Goal: Communication & Community: Connect with others

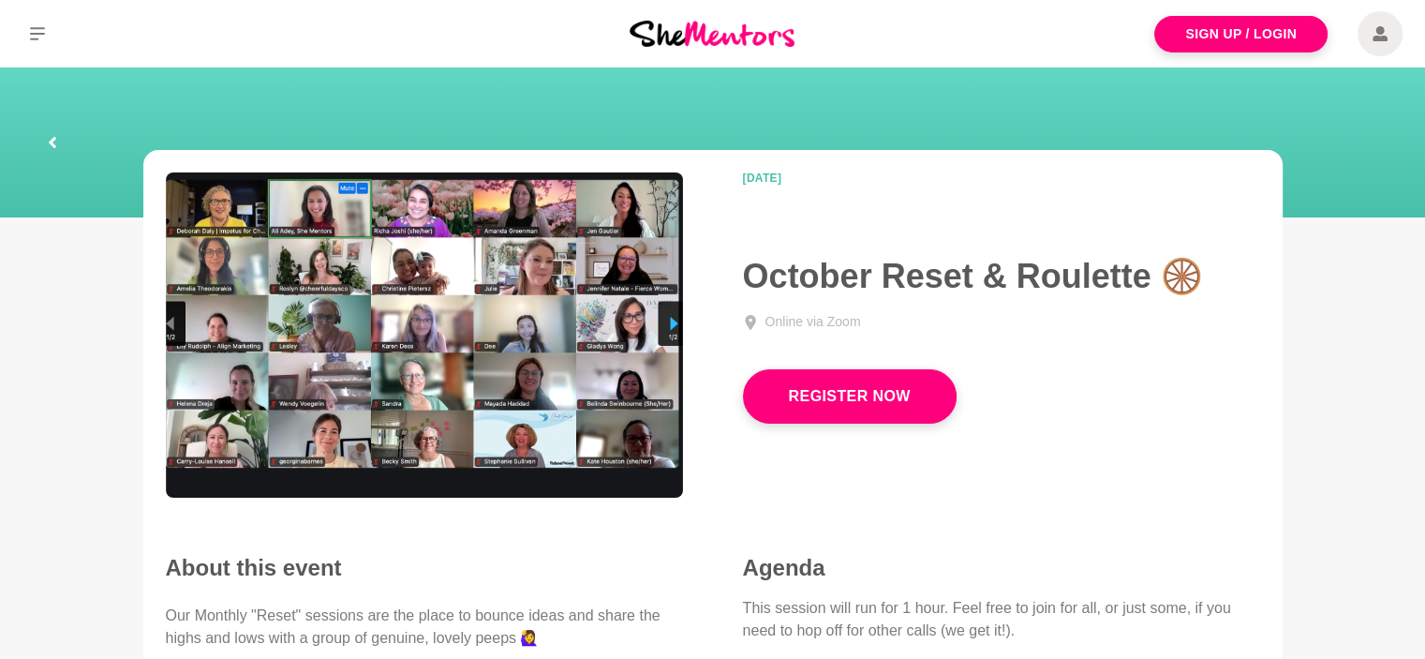
click at [1381, 37] on icon at bounding box center [1380, 33] width 15 height 15
click at [1253, 27] on link "Sign Up / Login" at bounding box center [1240, 34] width 173 height 37
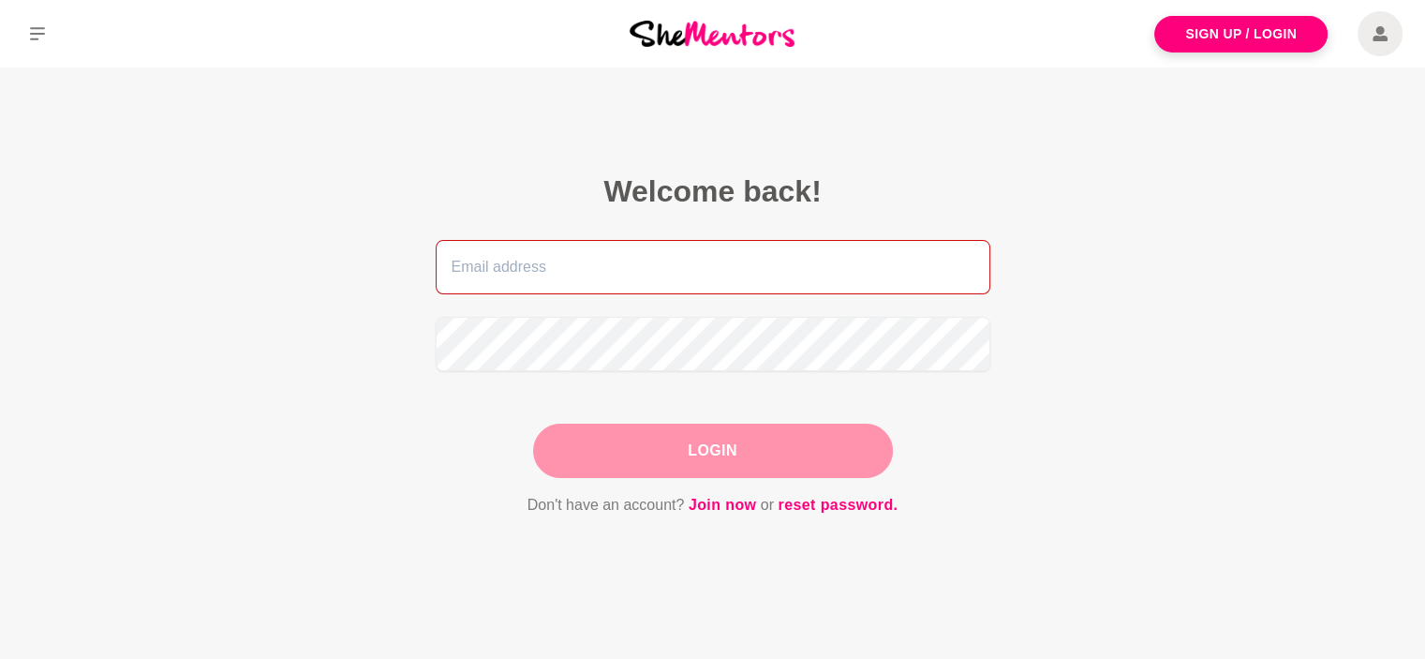
click at [475, 275] on input "email" at bounding box center [713, 267] width 555 height 54
type input "[EMAIL_ADDRESS][DOMAIN_NAME]"
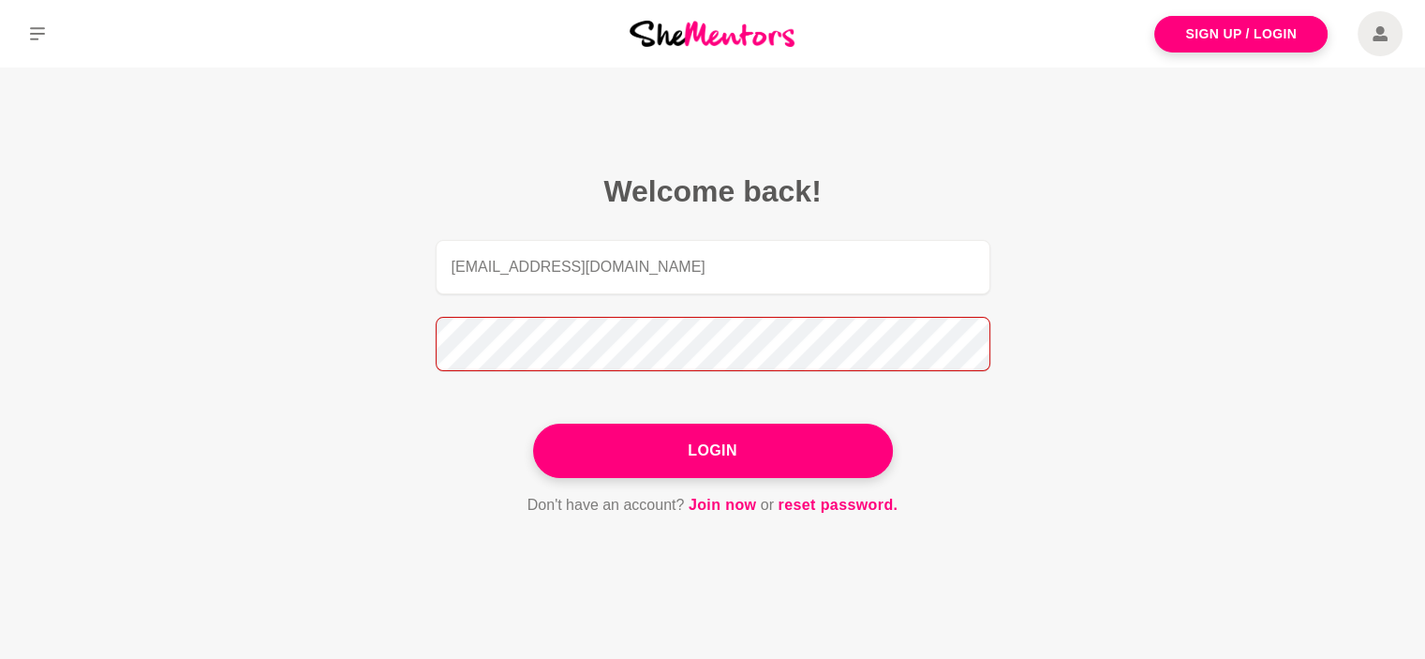
click at [533, 424] on button "Login" at bounding box center [713, 451] width 360 height 54
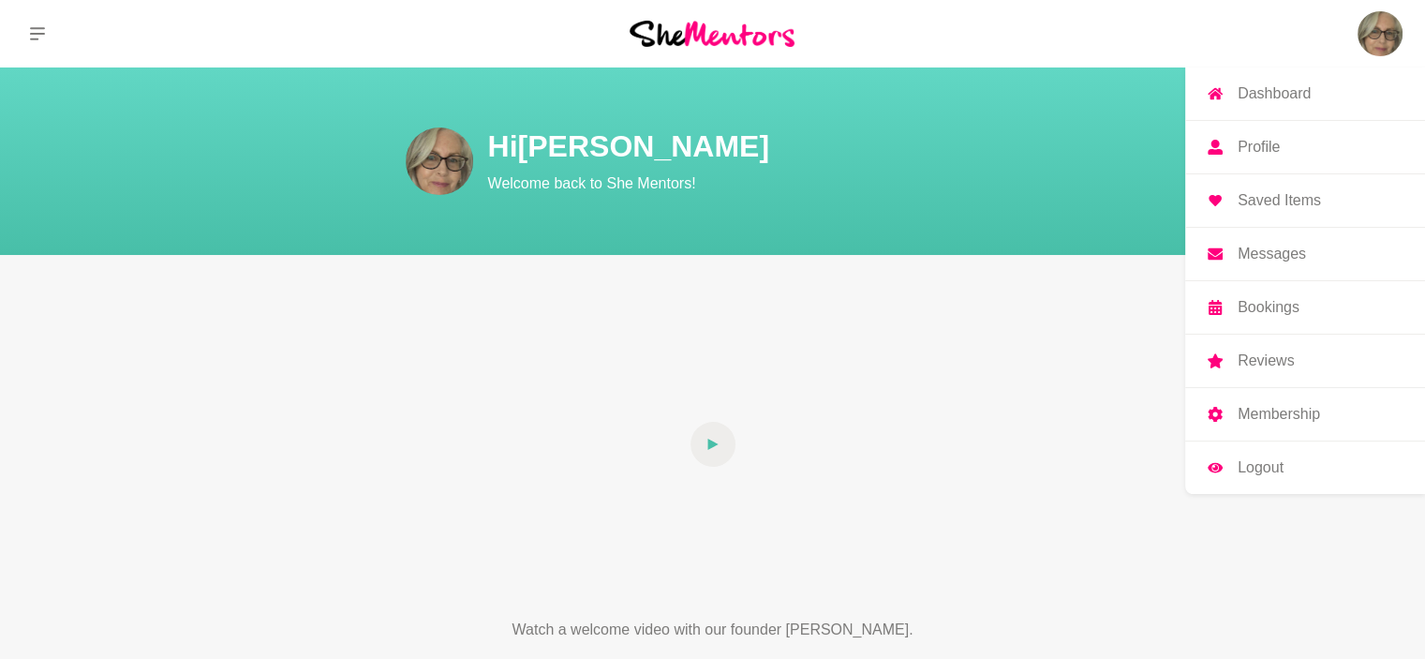
click at [1258, 250] on p "Messages" at bounding box center [1272, 253] width 68 height 15
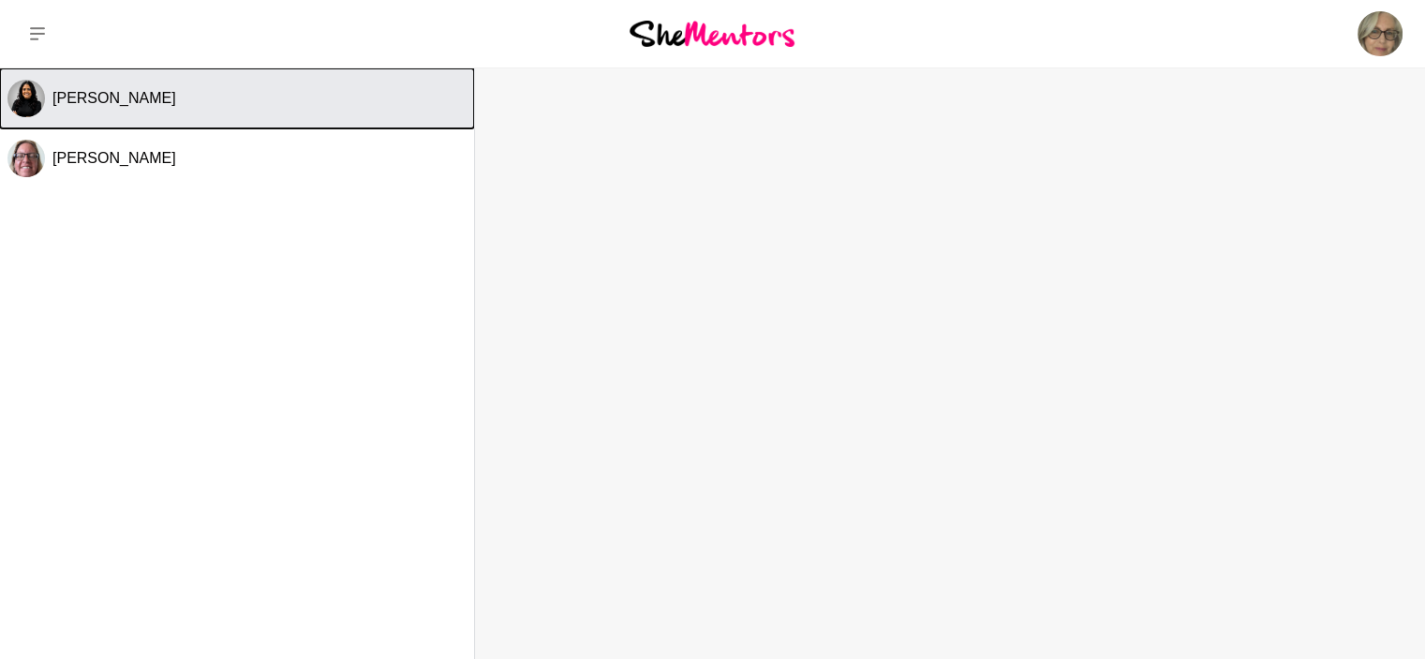
click at [210, 103] on div "[PERSON_NAME]" at bounding box center [259, 98] width 414 height 19
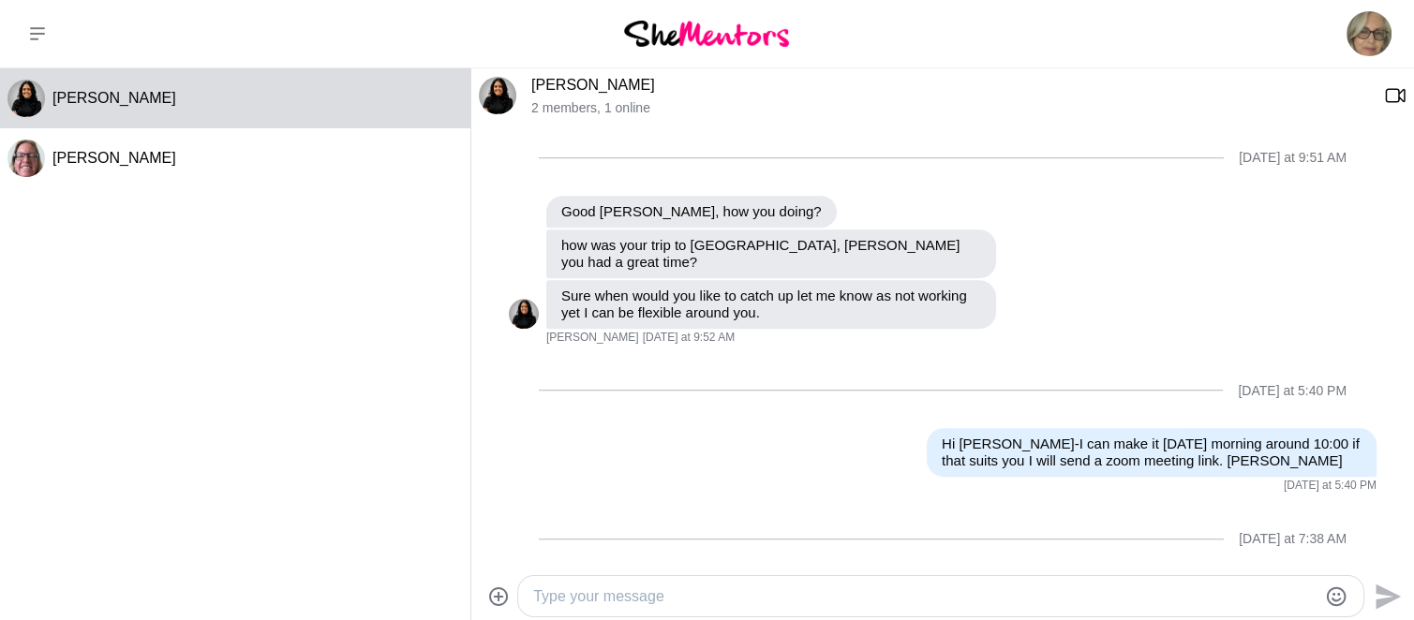
scroll to position [1399, 0]
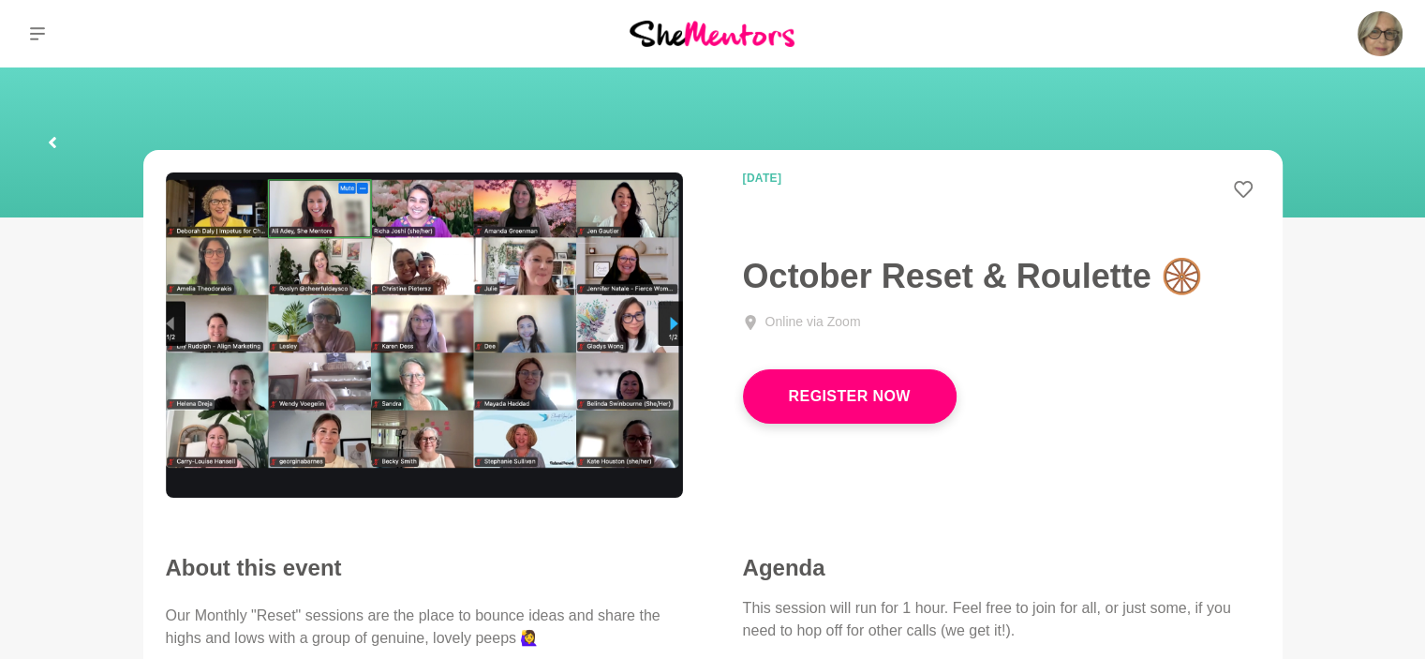
click at [1379, 36] on img at bounding box center [1380, 33] width 45 height 45
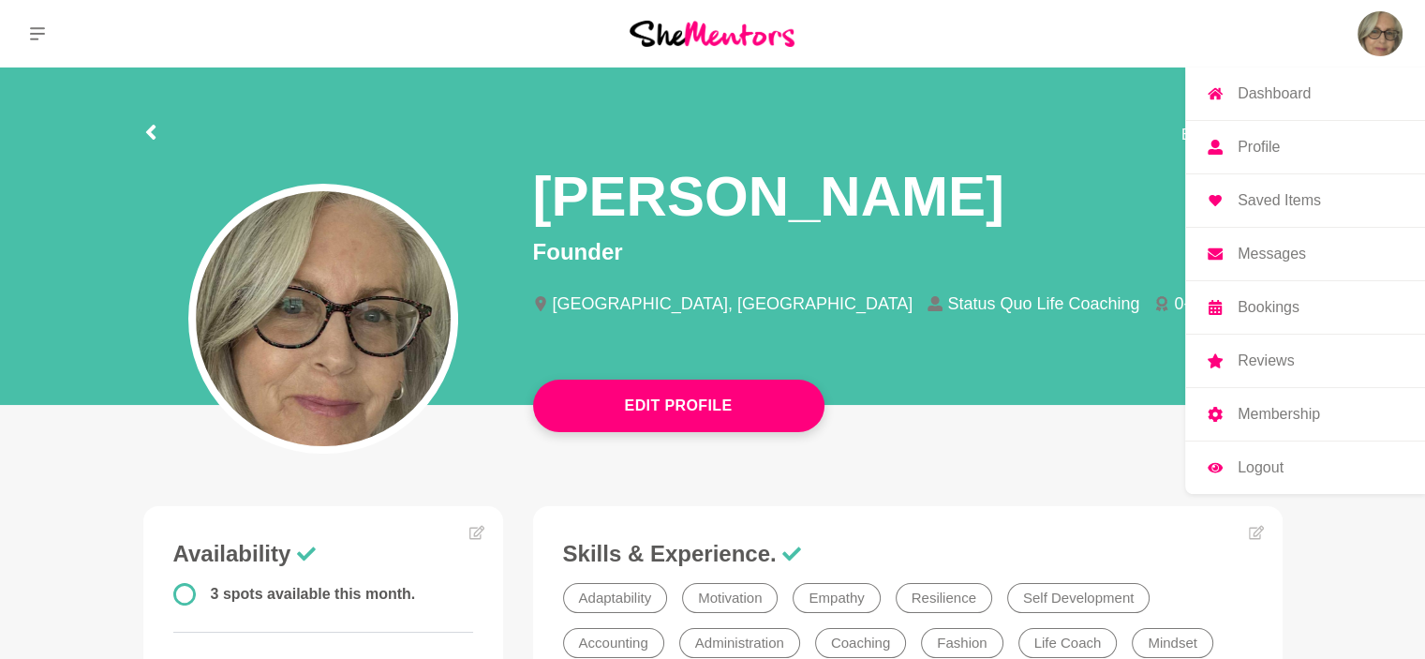
click at [1274, 264] on link "Messages" at bounding box center [1305, 254] width 240 height 52
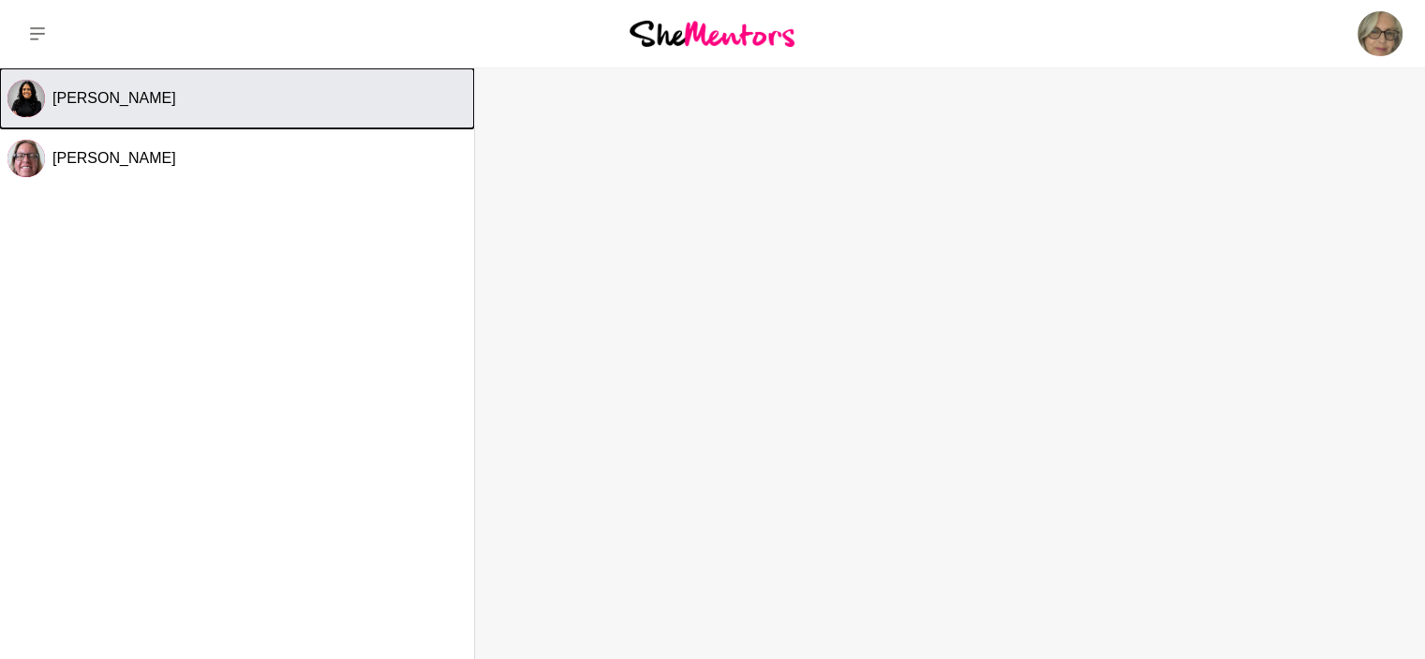
click at [120, 108] on button "[PERSON_NAME]" at bounding box center [237, 98] width 474 height 60
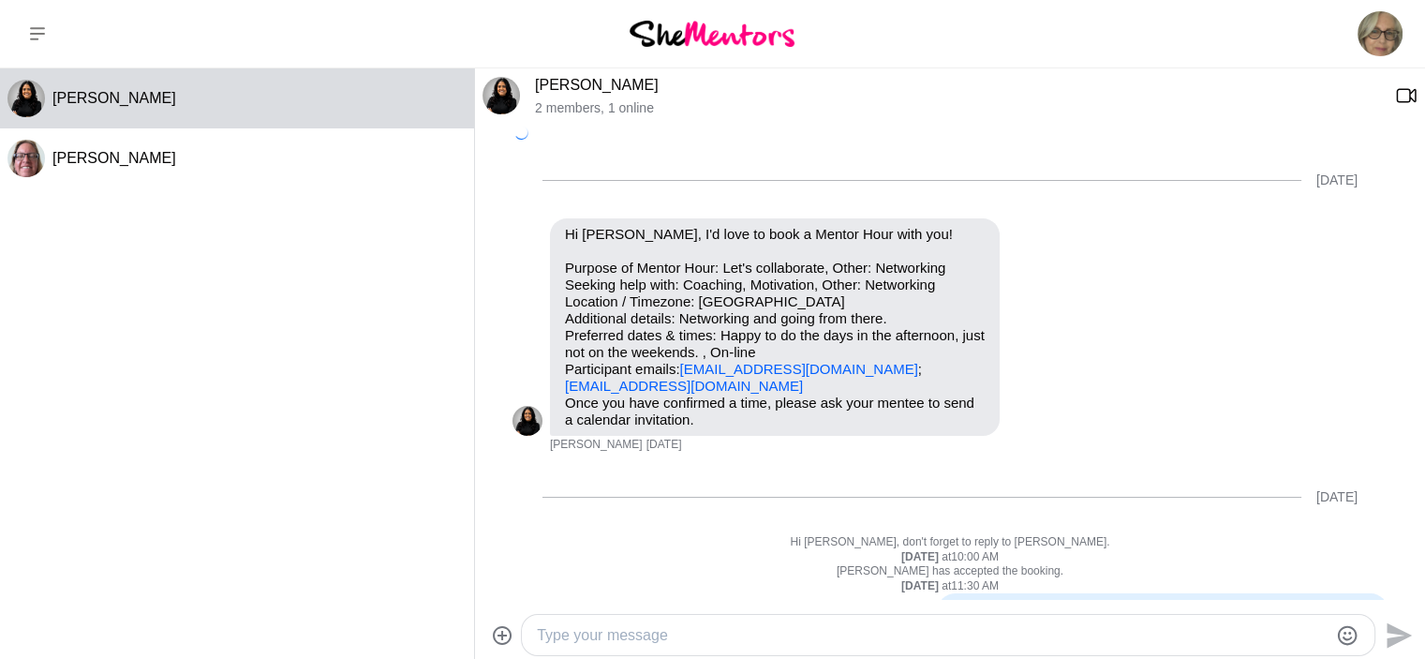
scroll to position [1293, 0]
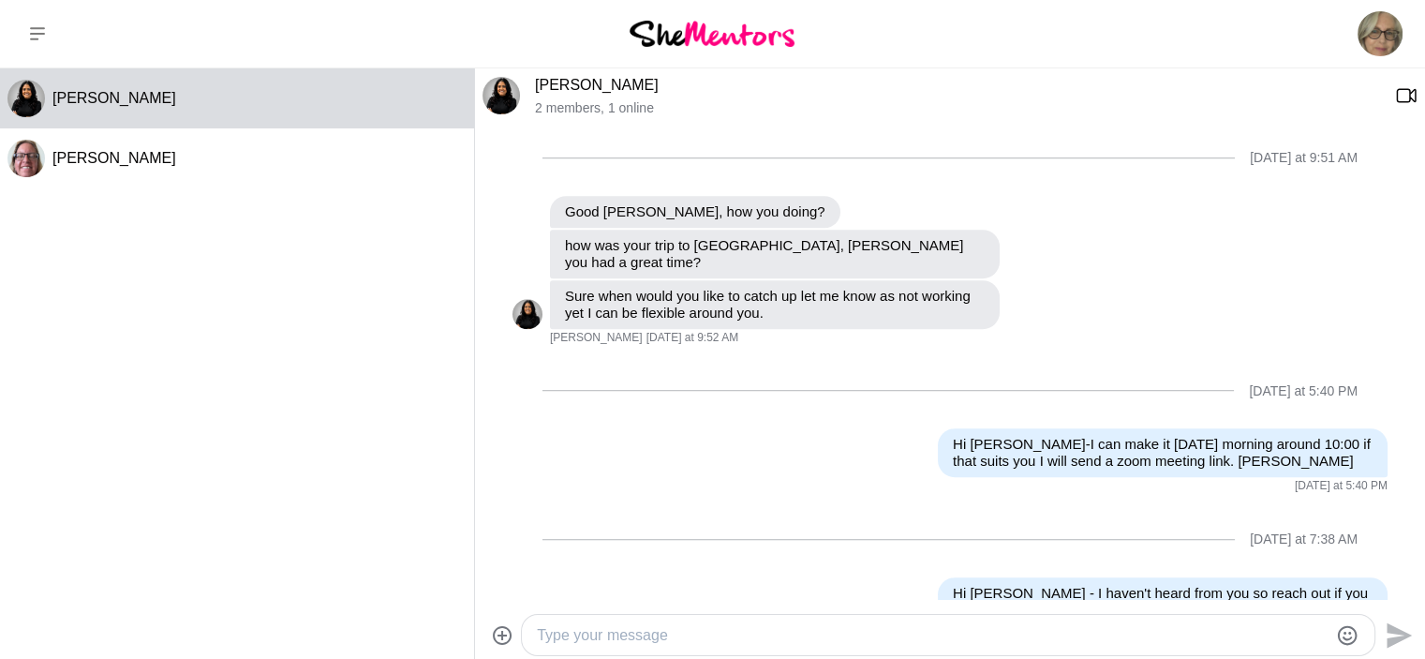
click at [692, 625] on textarea "Type your message" at bounding box center [932, 635] width 791 height 22
paste textarea "https://us04web.zoom.us/j/79398427496?pwd=GiEyJHJBL4CQU66l7IvnXj949w5vzB.1"
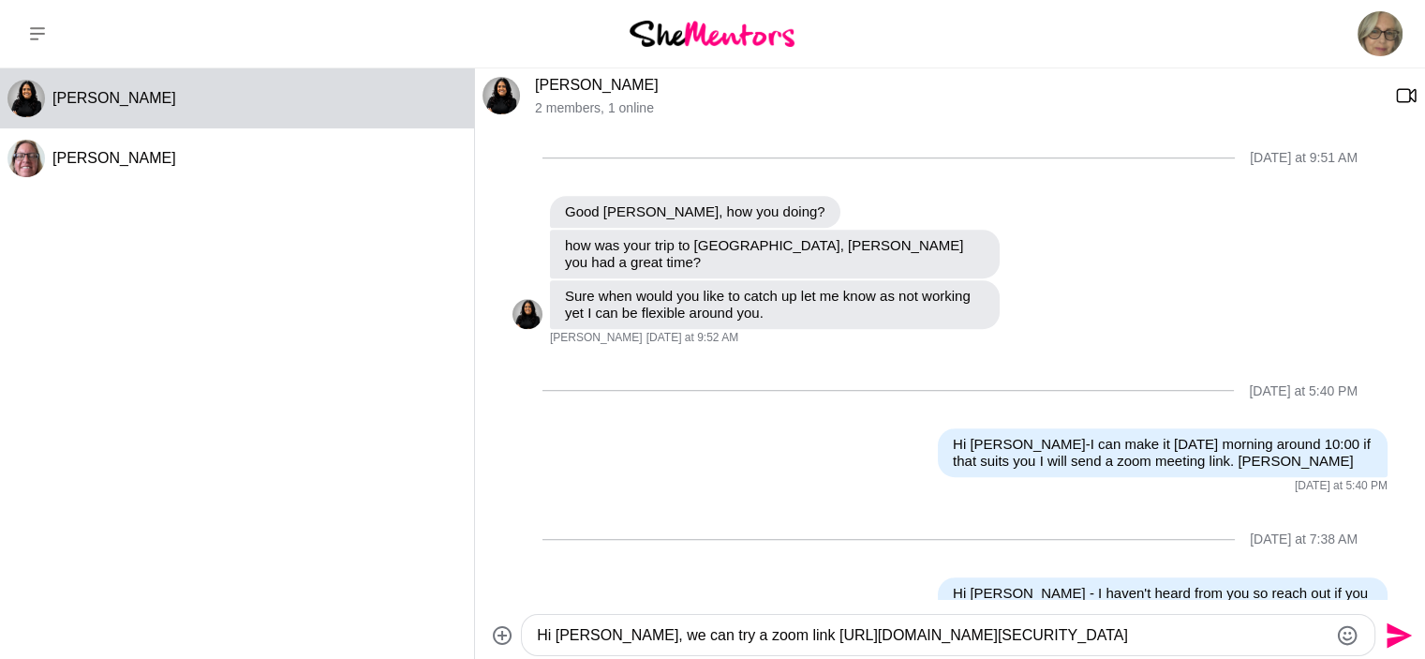
click at [746, 634] on textarea "Hi Pretti, we can try a zoom link https://us04web.zoom.us/j/79398427496?pwd=GiE…" at bounding box center [932, 635] width 791 height 22
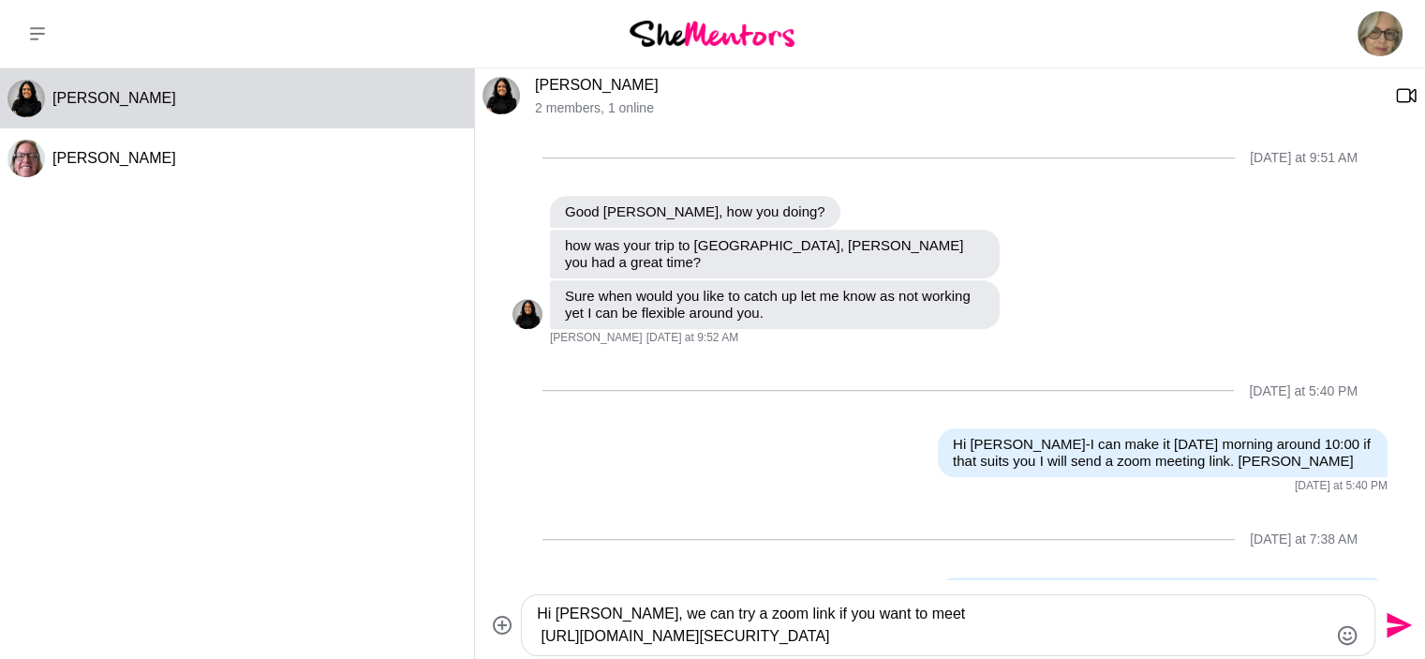
type textarea "Hi Pretti, we can try a zoom link if you want to meet https://us04web.zoom.us/j…"
click at [1398, 617] on icon "Send" at bounding box center [1397, 625] width 30 height 30
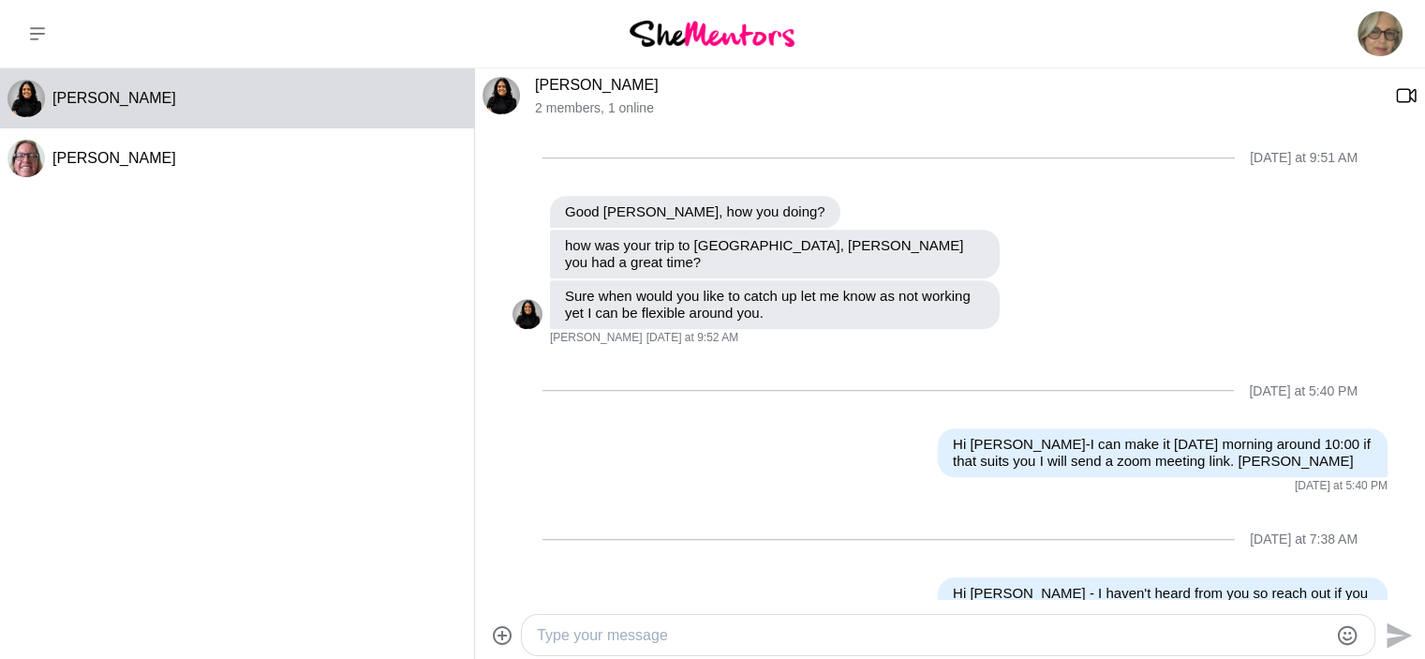
scroll to position [1360, 0]
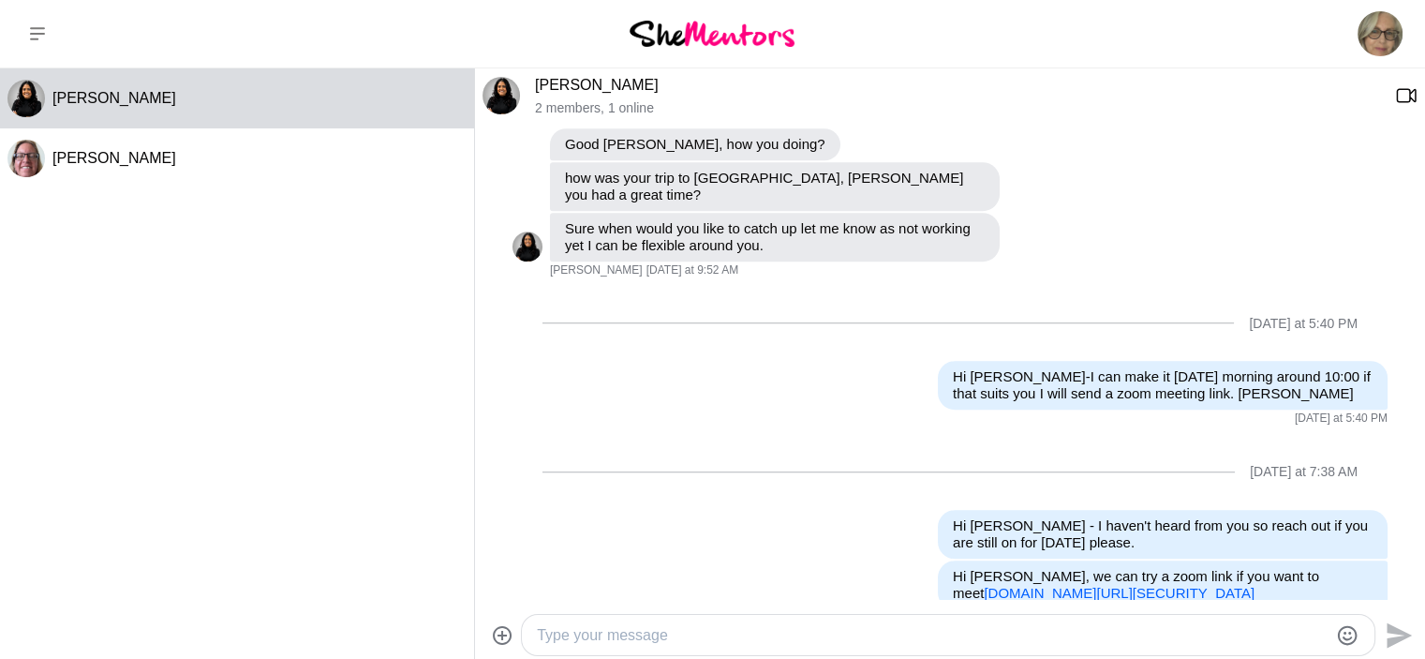
click at [613, 632] on textarea "Type your message" at bounding box center [932, 635] width 791 height 22
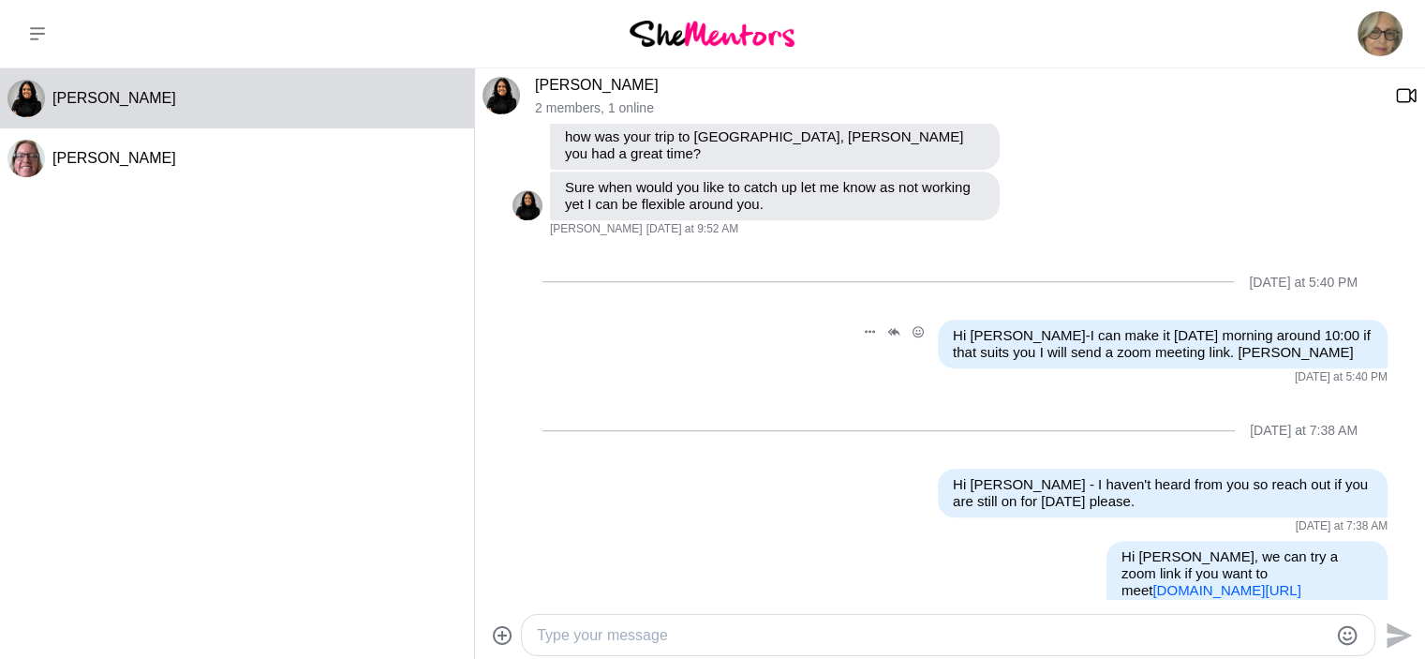
scroll to position [1417, 0]
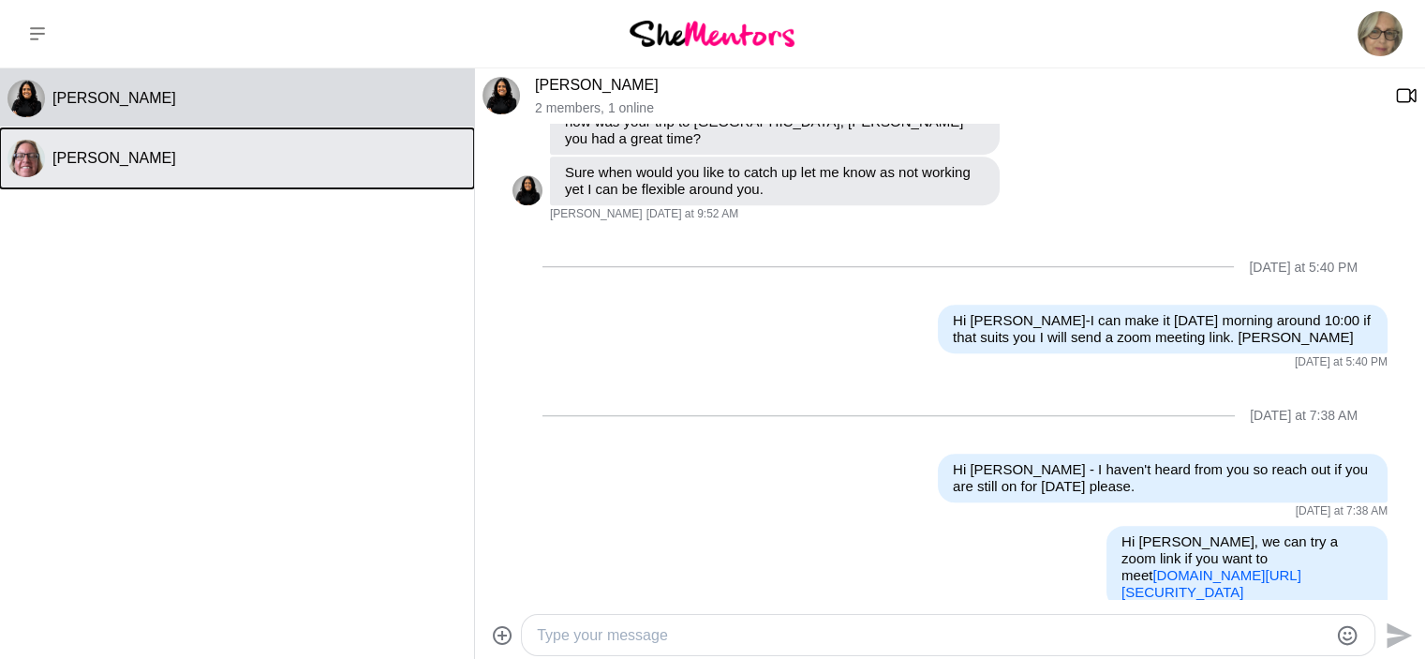
click at [84, 158] on span "[PERSON_NAME]" at bounding box center [114, 158] width 124 height 16
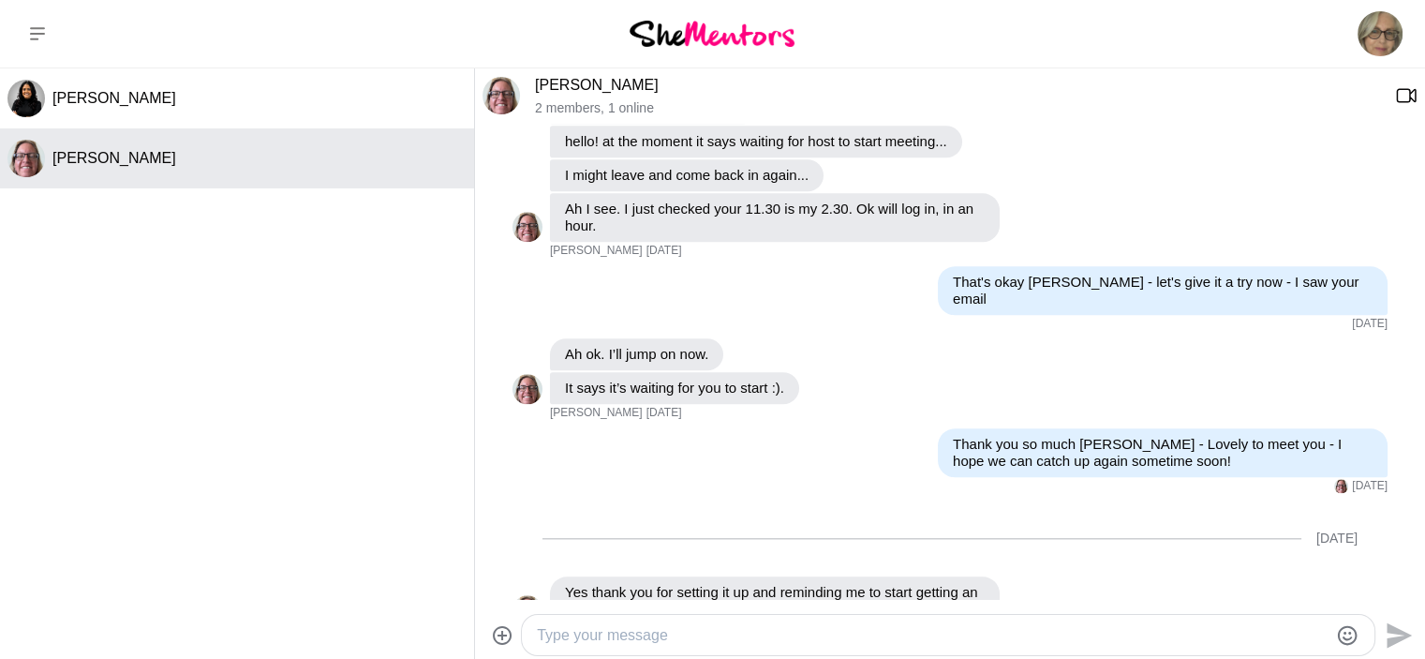
scroll to position [1998, 0]
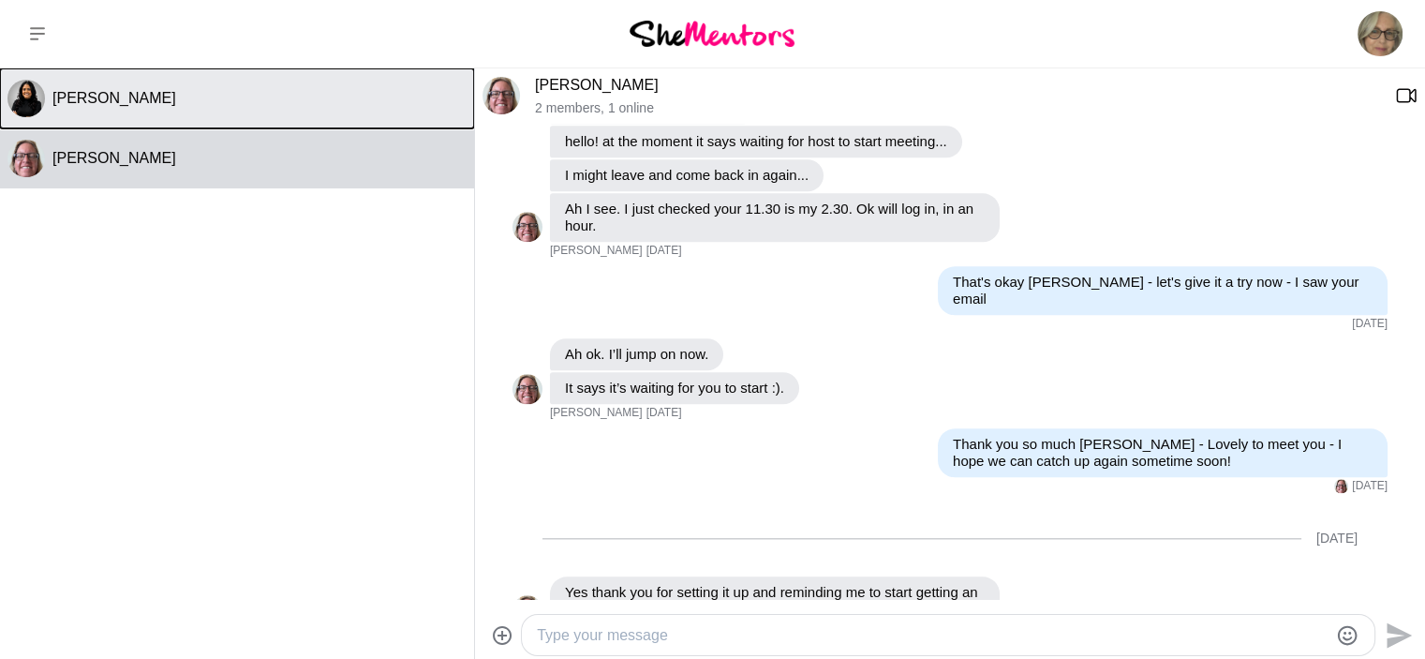
click at [96, 100] on span "[PERSON_NAME]" at bounding box center [114, 98] width 124 height 16
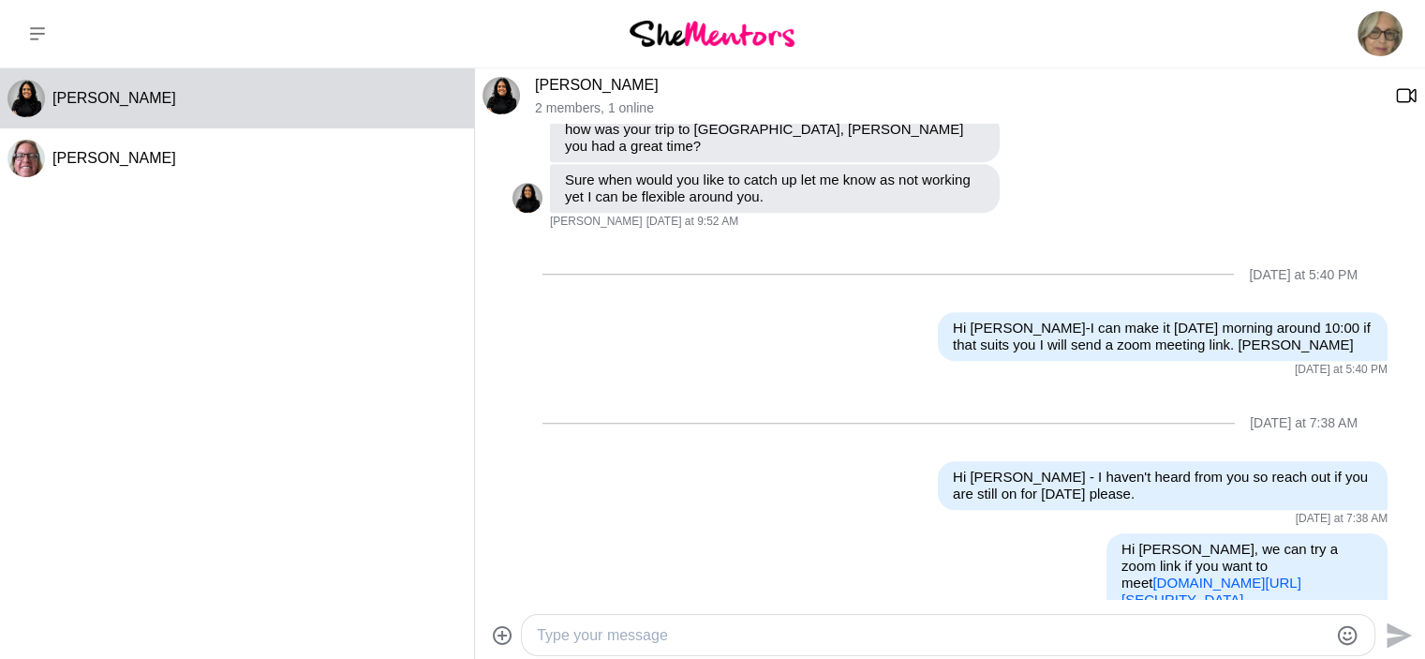
scroll to position [1417, 0]
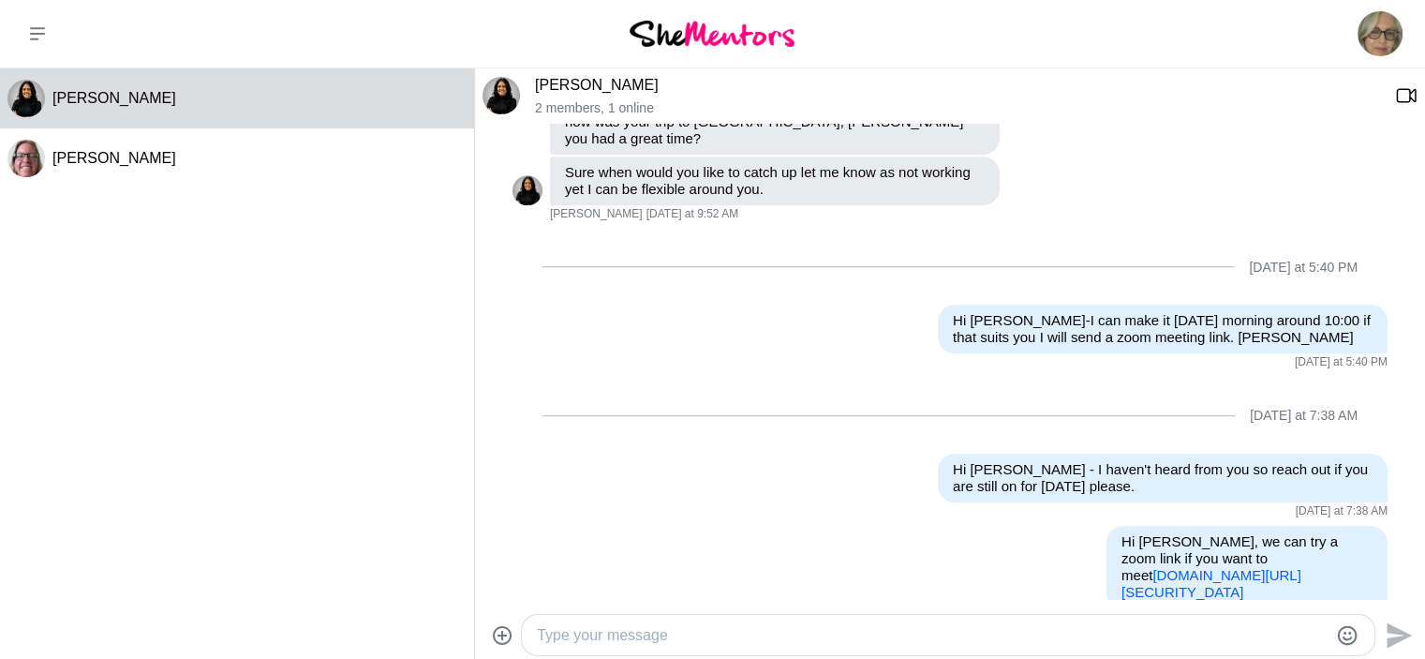
click at [585, 630] on textarea "Type your message" at bounding box center [932, 635] width 791 height 22
click at [588, 640] on textarea "Type your message" at bounding box center [932, 635] width 791 height 22
click at [566, 631] on textarea "Type your message" at bounding box center [932, 635] width 791 height 22
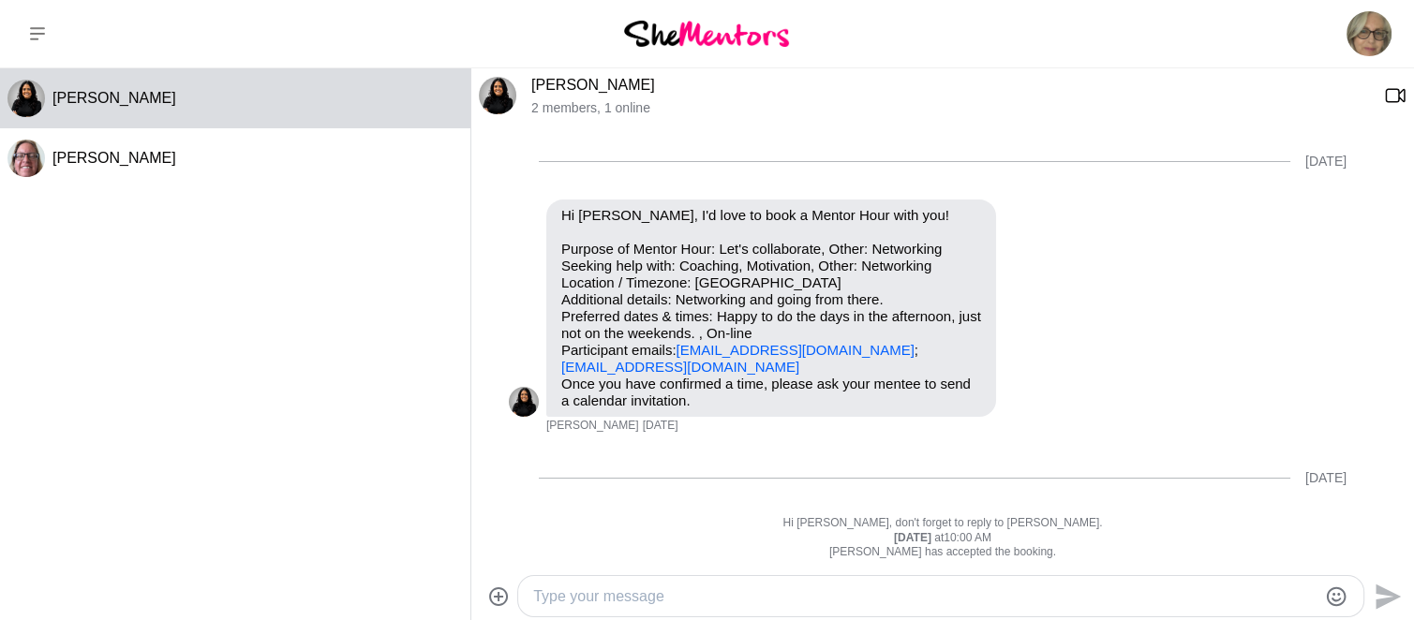
scroll to position [1399, 0]
